Goal: Find specific page/section: Find specific page/section

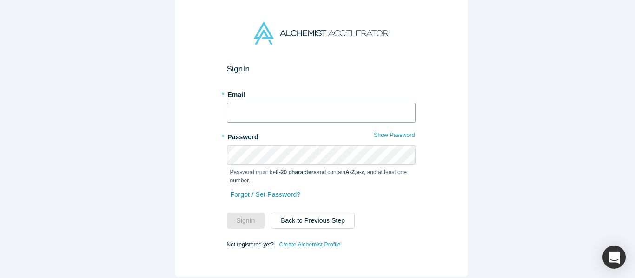
click at [287, 111] on input "text" at bounding box center [321, 113] width 189 height 20
type input "mich@alchemistaccelerator.com"
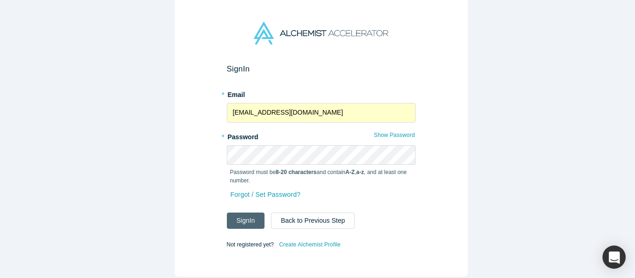
click at [235, 220] on button "Sign In" at bounding box center [246, 221] width 38 height 16
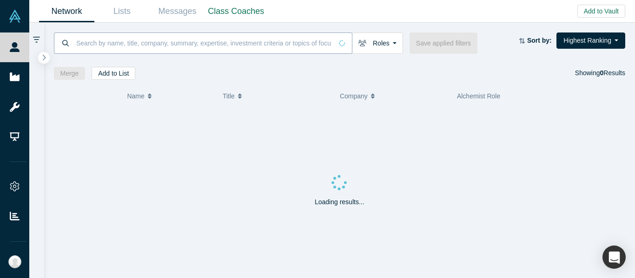
click at [252, 39] on input at bounding box center [203, 43] width 257 height 22
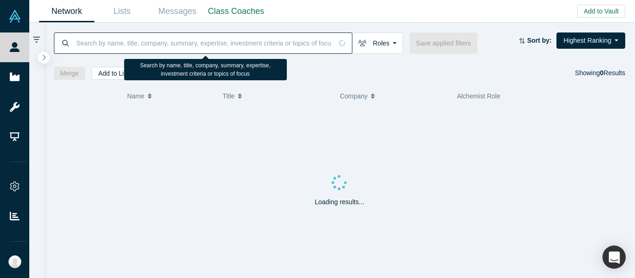
paste input "alex@donkit.ai"
type input "alex@donkit.ai"
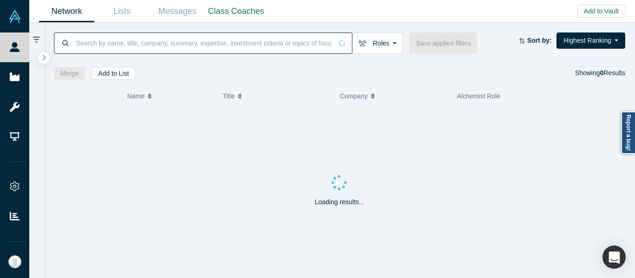
click at [176, 49] on input at bounding box center [203, 43] width 257 height 22
paste input "katinka@alchemistaccelerator.com"
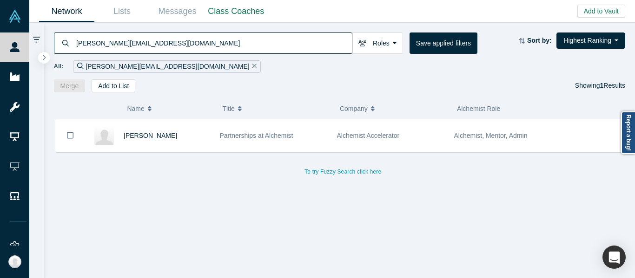
type input "katinka@alchemistaccelerator.com"
click at [325, 143] on div "Partnerships at Alchemist" at bounding box center [273, 136] width 107 height 32
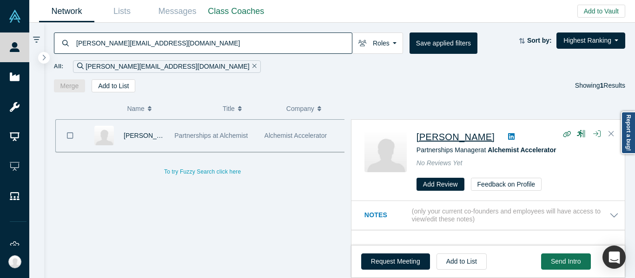
click at [474, 140] on span "Katinka Harsányi" at bounding box center [455, 137] width 78 height 10
